Goal: Task Accomplishment & Management: Complete application form

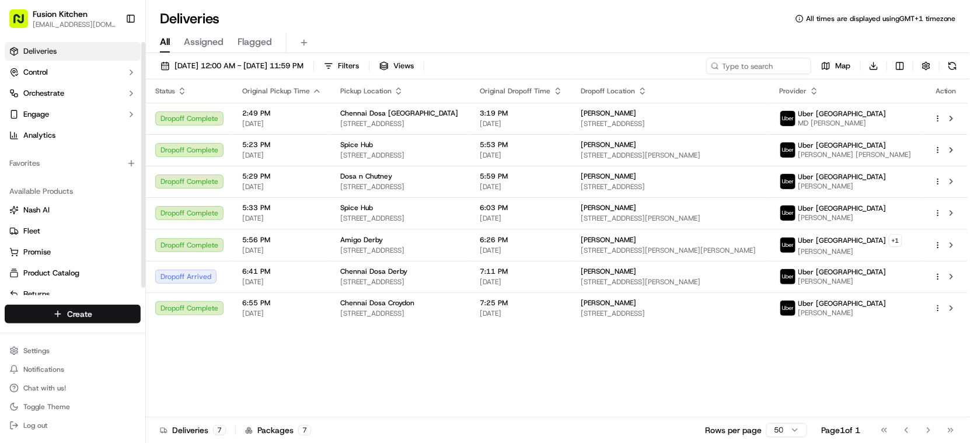
scroll to position [5, 0]
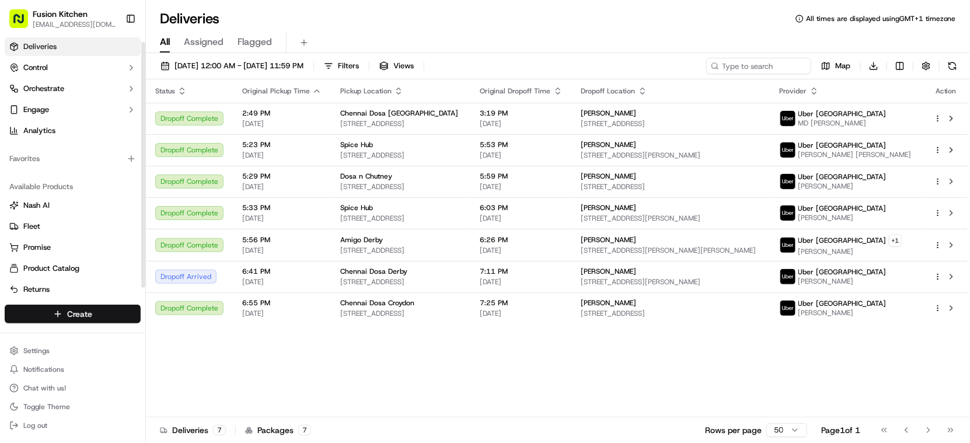
click at [112, 312] on html "Fusion Kitchen [EMAIL_ADDRESS][DOMAIN_NAME] Toggle Sidebar Deliveries Control O…" at bounding box center [485, 221] width 970 height 443
click at [190, 334] on link "Delivery" at bounding box center [211, 335] width 130 height 21
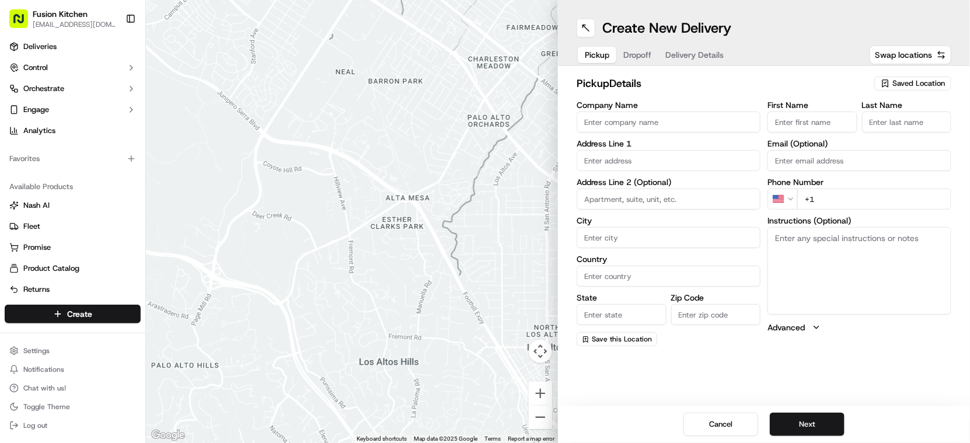
click at [608, 120] on input "Company Name" at bounding box center [669, 122] width 184 height 21
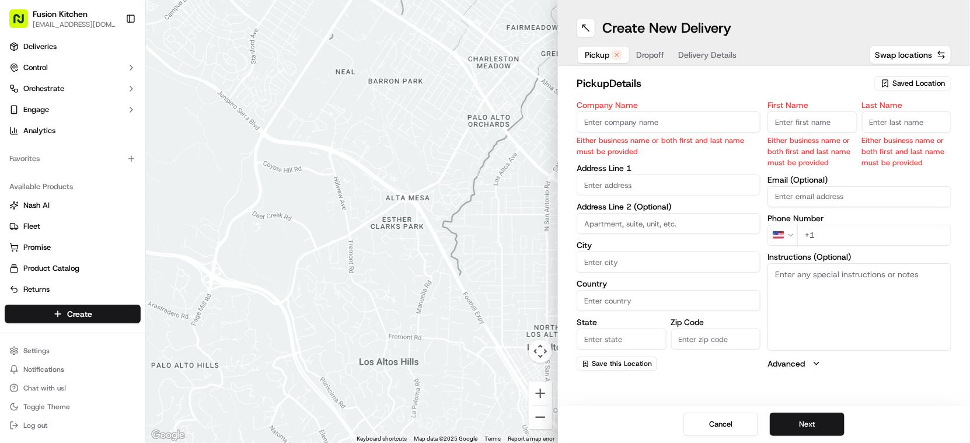
click at [639, 128] on input "Company Name" at bounding box center [669, 122] width 184 height 21
paste input "Grill N Shake - [GEOGRAPHIC_DATA]"
type input "Grill N Shake - [GEOGRAPHIC_DATA]"
type input "[STREET_ADDRESS]"
type input "Oldbury"
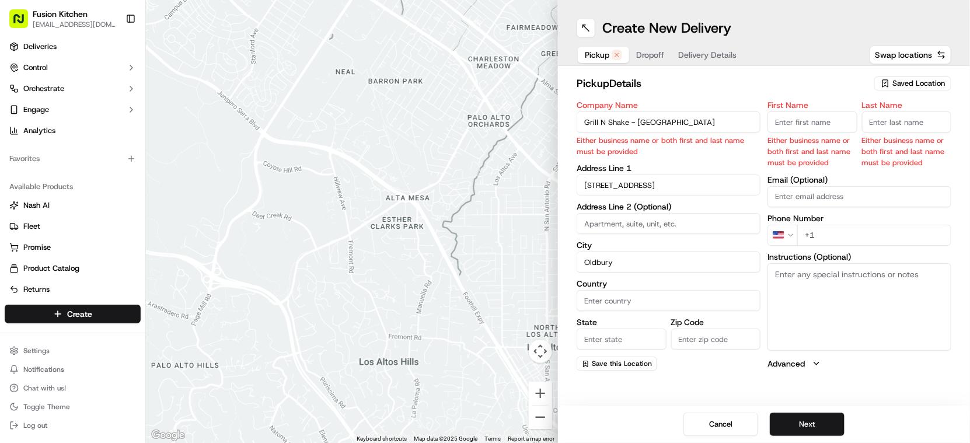
type input "[GEOGRAPHIC_DATA]"
type input "B68 0BZ"
type input "Mougamadou Aasife"
type input "[PERSON_NAME]"
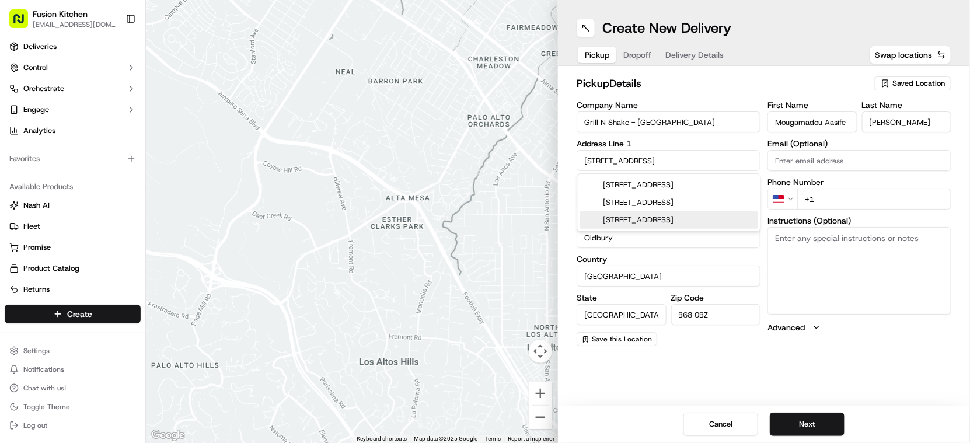
click at [817, 250] on textarea "Instructions (Optional)" at bounding box center [860, 271] width 184 height 88
paste textarea "[STREET_ADDRESS]."
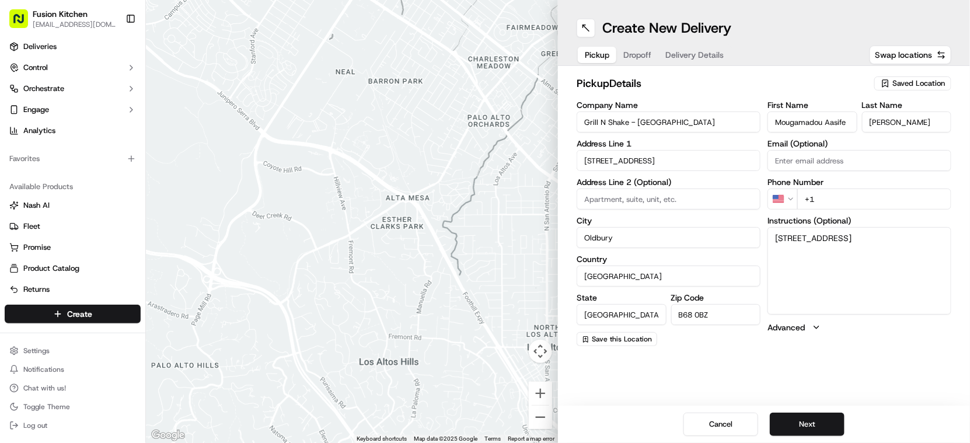
type textarea "[STREET_ADDRESS]"
click at [787, 200] on html "Fusion Kitchen [EMAIL_ADDRESS][DOMAIN_NAME] Toggle Sidebar Deliveries Control O…" at bounding box center [485, 221] width 970 height 443
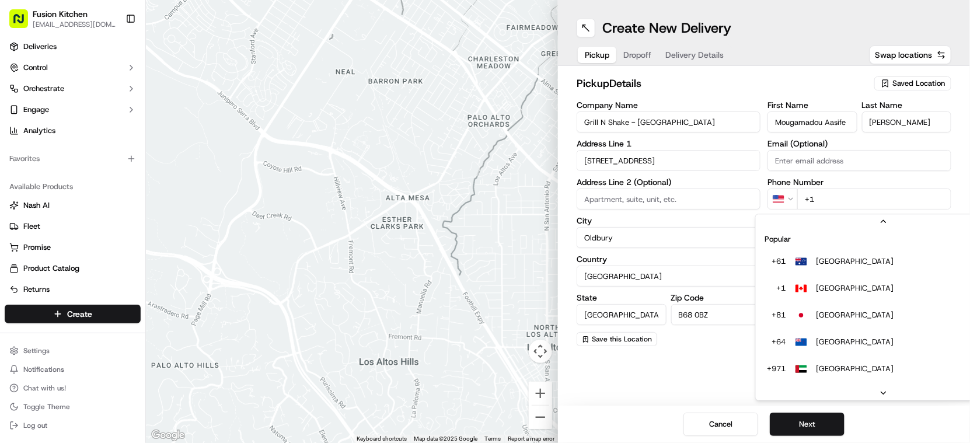
scroll to position [50, 0]
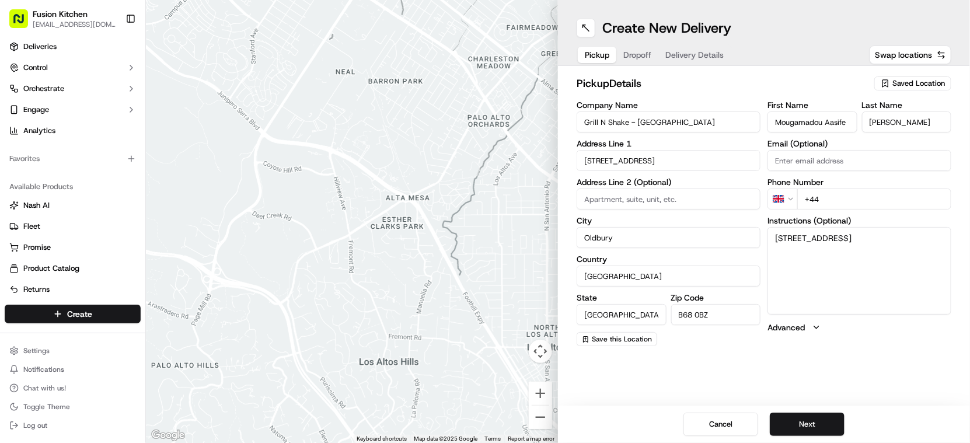
click at [875, 197] on input "+44" at bounding box center [874, 199] width 154 height 21
paste input "121 421 3777"
type input "[PHONE_NUMBER]"
click at [815, 427] on button "Next" at bounding box center [807, 424] width 75 height 23
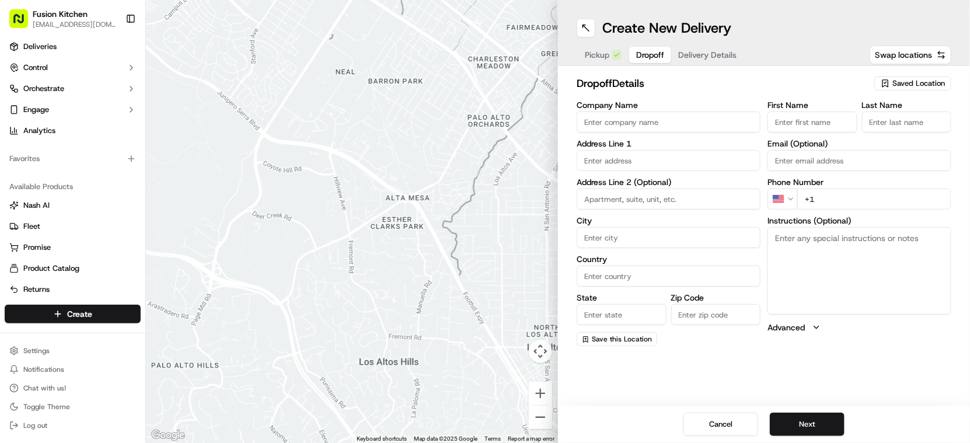
click at [645, 121] on input "Company Name" at bounding box center [669, 122] width 184 height 21
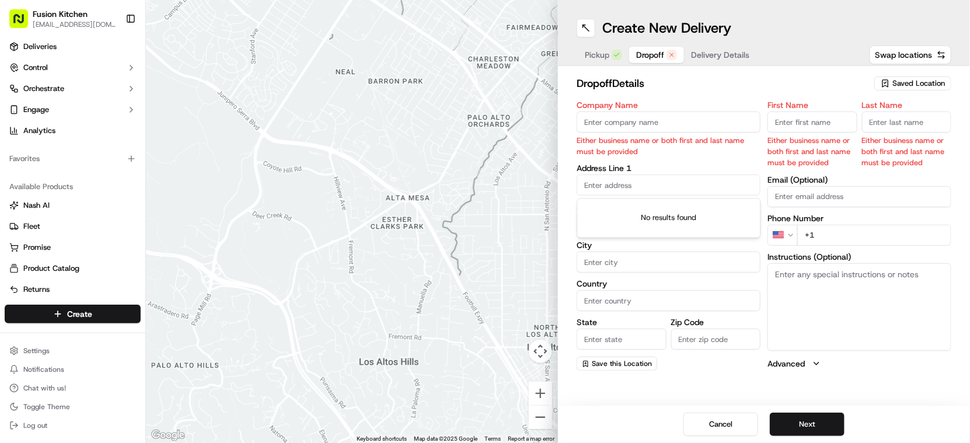
click at [684, 189] on input "text" at bounding box center [669, 185] width 184 height 21
paste input "[STREET_ADDRESS][PERSON_NAME]"
click at [699, 206] on div "[STREET_ADDRESS][PERSON_NAME]" at bounding box center [669, 210] width 178 height 18
type input "[STREET_ADDRESS]"
type input "Halesowen"
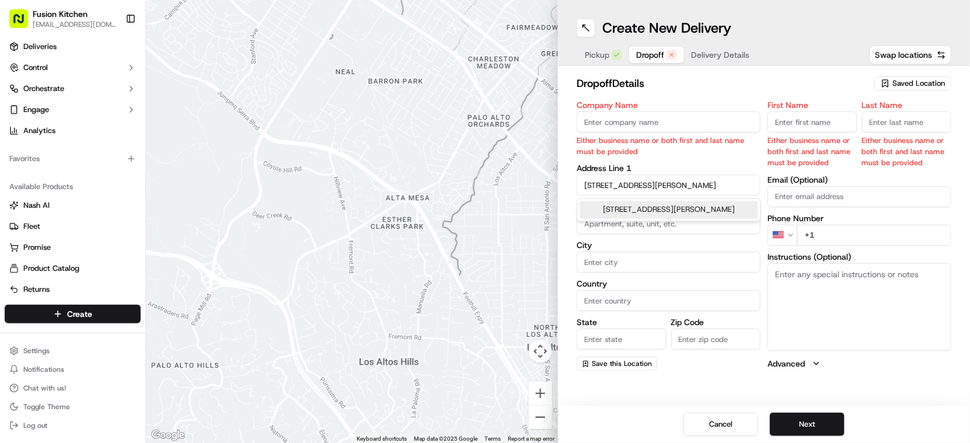
type input "[GEOGRAPHIC_DATA]"
type input "B62 8LS"
type input "[STREET_ADDRESS][PERSON_NAME]"
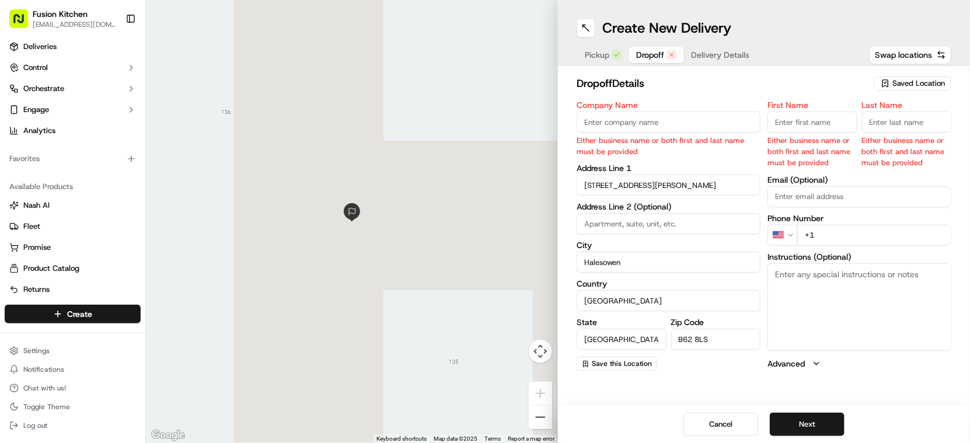
click at [848, 322] on textarea "Instructions (Optional)" at bounding box center [860, 307] width 184 height 88
paste textarea "[STREET_ADDRESS][PERSON_NAME]"
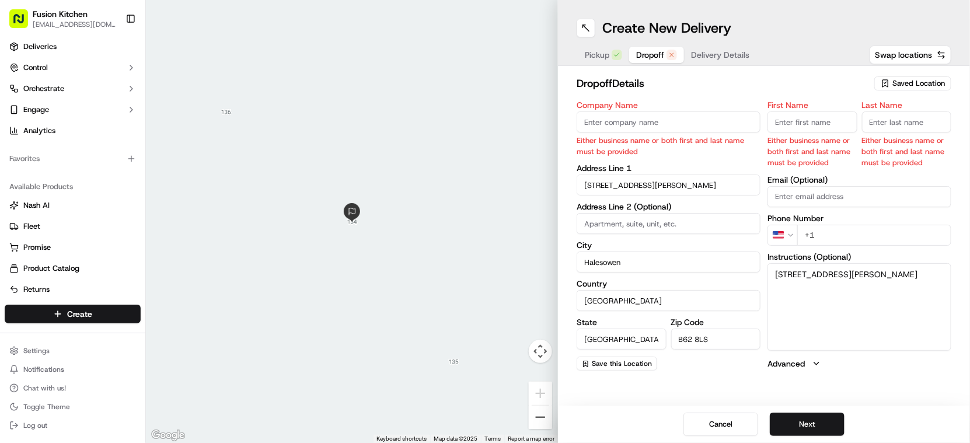
click at [689, 338] on input "B62 8LS" at bounding box center [716, 339] width 90 height 21
click at [693, 340] on input "B62 8LS" at bounding box center [716, 339] width 90 height 21
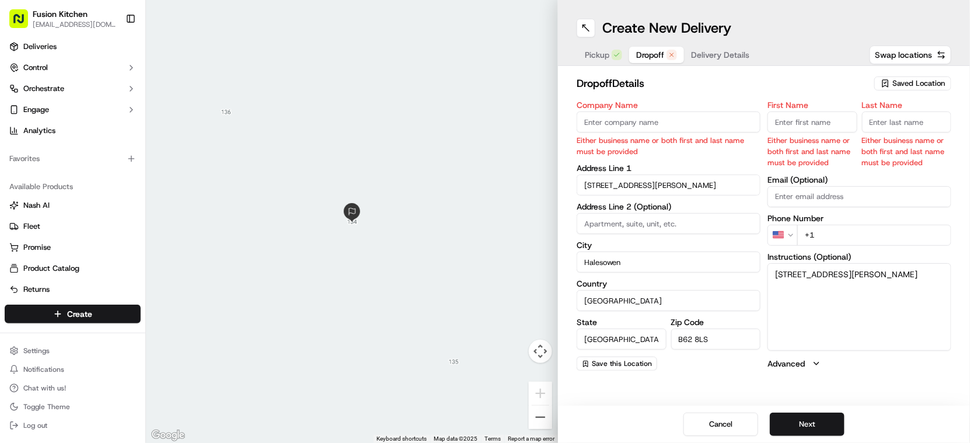
click at [693, 340] on input "B62 8LS" at bounding box center [716, 339] width 90 height 21
click at [722, 337] on input "B62 8LS" at bounding box center [716, 339] width 90 height 21
click at [842, 286] on textarea "[STREET_ADDRESS][PERSON_NAME]" at bounding box center [860, 307] width 184 height 88
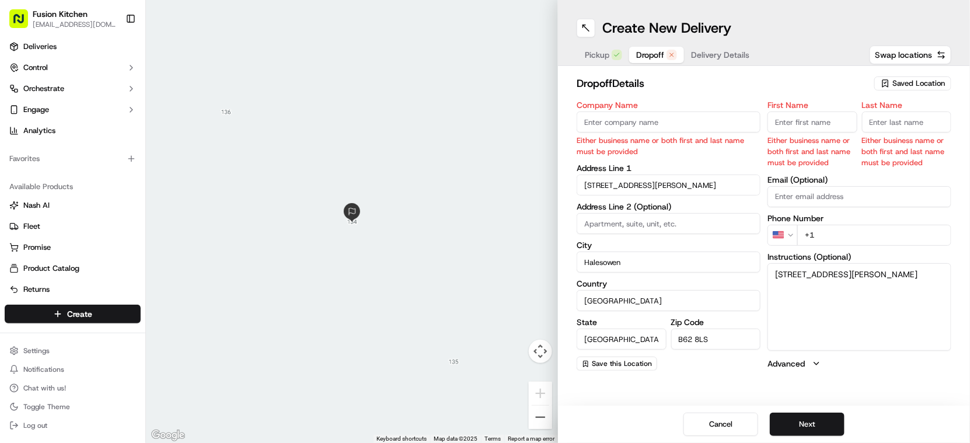
click at [842, 286] on textarea "[STREET_ADDRESS][PERSON_NAME]" at bounding box center [860, 307] width 184 height 88
drag, startPoint x: 853, startPoint y: 285, endPoint x: 838, endPoint y: 285, distance: 15.2
click at [838, 285] on textarea "[STREET_ADDRESS][PERSON_NAME]" at bounding box center [860, 307] width 184 height 88
click at [851, 286] on textarea "[STREET_ADDRESS][PERSON_NAME]" at bounding box center [860, 307] width 184 height 88
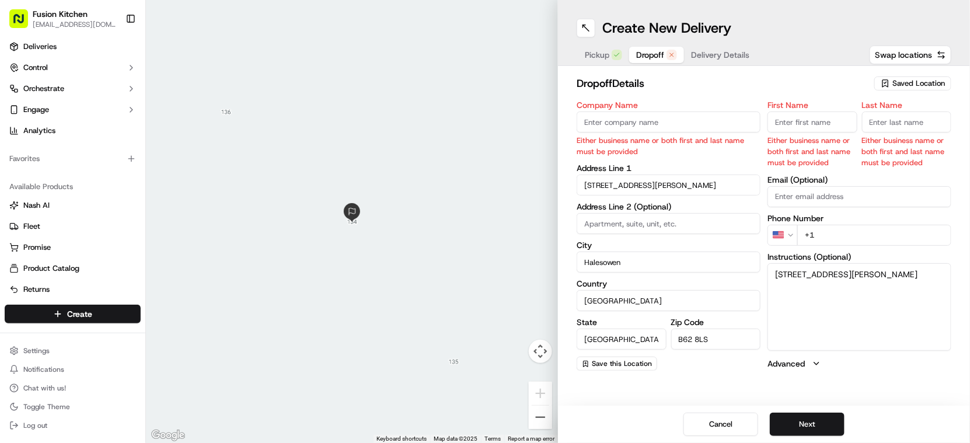
click at [863, 282] on textarea "[STREET_ADDRESS][PERSON_NAME]" at bounding box center [860, 307] width 184 height 88
drag, startPoint x: 817, startPoint y: 287, endPoint x: 771, endPoint y: 273, distance: 48.9
click at [771, 273] on textarea "[STREET_ADDRESS][PERSON_NAME]" at bounding box center [860, 307] width 184 height 88
paste textarea "2"
click at [904, 285] on textarea "[STREET_ADDRESS][PERSON_NAME]" at bounding box center [860, 307] width 184 height 88
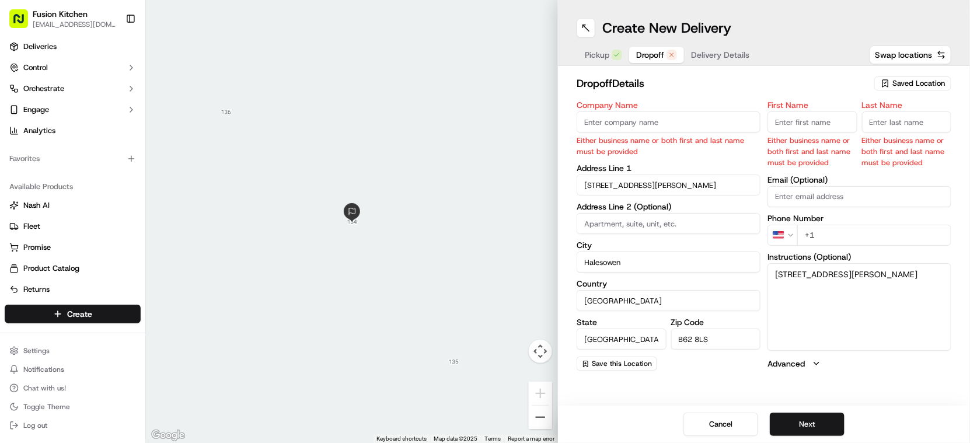
drag, startPoint x: 794, startPoint y: 273, endPoint x: 832, endPoint y: 272, distance: 38.5
click at [832, 272] on textarea "[STREET_ADDRESS][PERSON_NAME]" at bounding box center [860, 307] width 184 height 88
type textarea "[STREET_ADDRESS][PERSON_NAME]"
click at [651, 183] on input "[STREET_ADDRESS][PERSON_NAME]" at bounding box center [669, 185] width 184 height 21
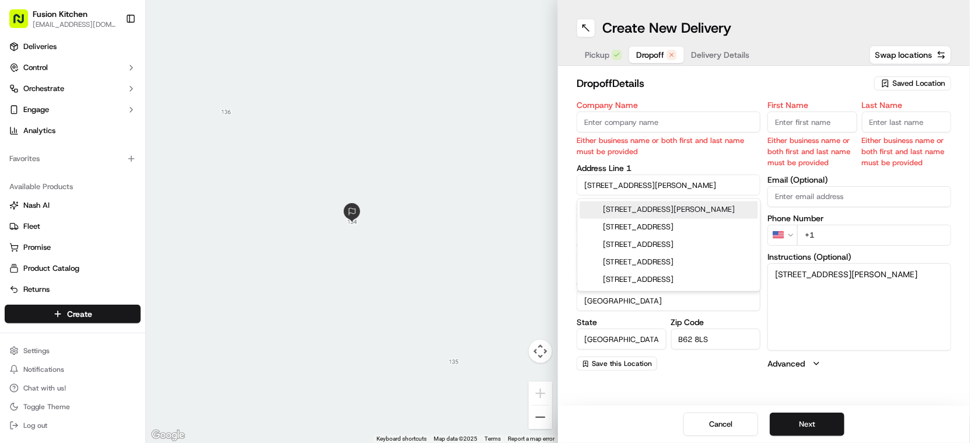
click at [651, 183] on input "[STREET_ADDRESS][PERSON_NAME]" at bounding box center [669, 185] width 184 height 21
paste input "text"
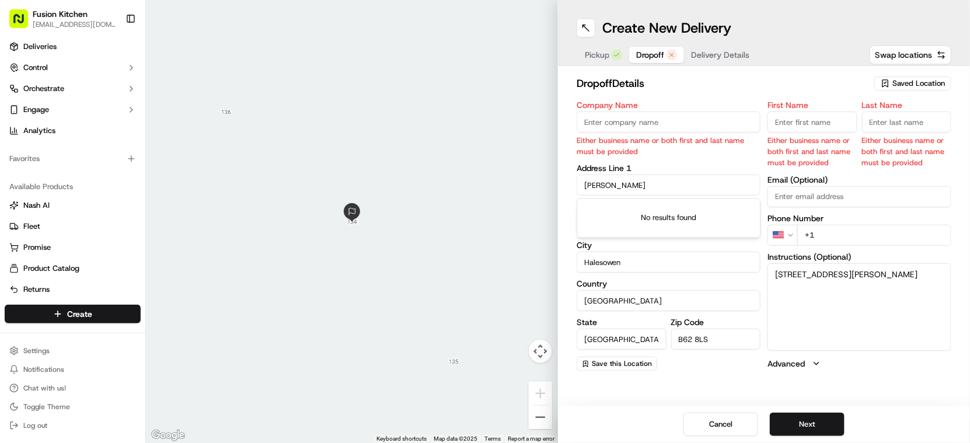
type input "[PERSON_NAME]"
click at [521, 240] on div at bounding box center [352, 221] width 412 height 443
drag, startPoint x: 626, startPoint y: 229, endPoint x: 644, endPoint y: 235, distance: 19.0
click at [626, 229] on input at bounding box center [669, 223] width 184 height 21
click at [684, 246] on label "City" at bounding box center [669, 245] width 184 height 8
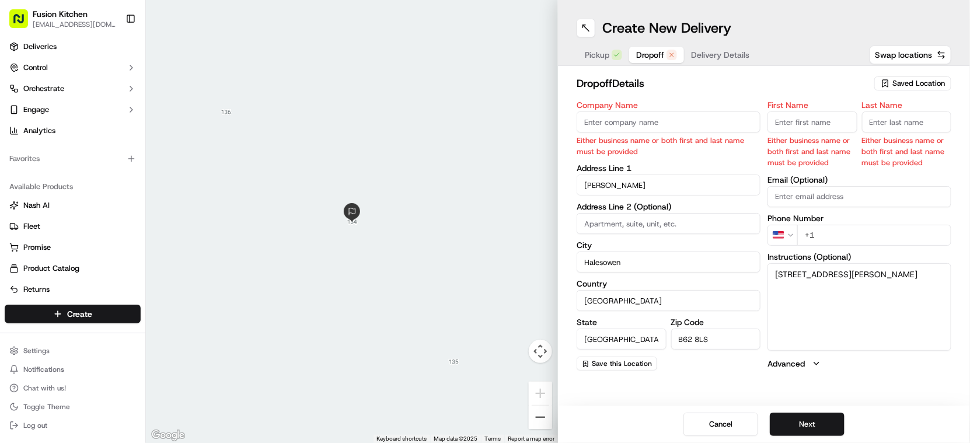
click at [684, 252] on input "Halesowen" at bounding box center [669, 262] width 184 height 21
drag, startPoint x: 776, startPoint y: 276, endPoint x: 792, endPoint y: 277, distance: 15.2
click at [792, 277] on textarea "[STREET_ADDRESS][PERSON_NAME]" at bounding box center [860, 307] width 184 height 88
click at [630, 221] on input at bounding box center [669, 223] width 184 height 21
paste input "134"
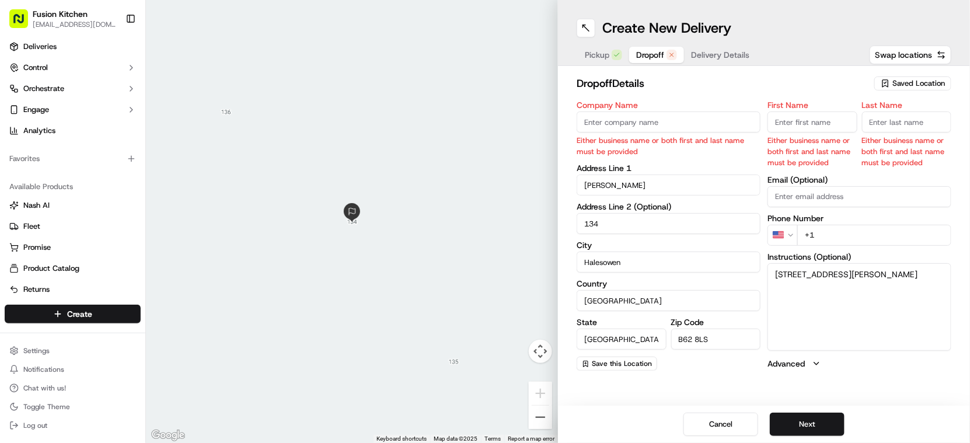
type input "134"
click at [18, 46] on icon at bounding box center [14, 47] width 7 height 8
